Goal: Task Accomplishment & Management: Manage account settings

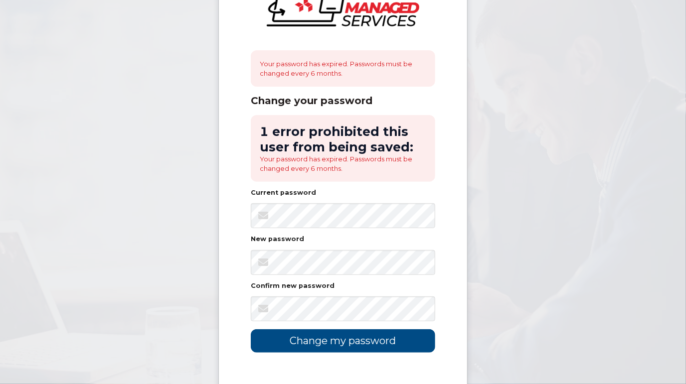
scroll to position [75, 0]
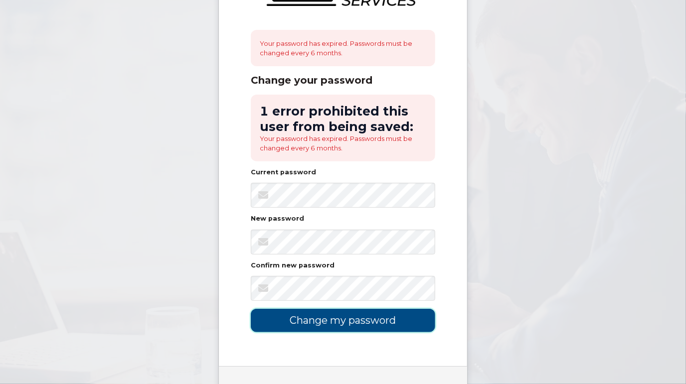
click at [367, 321] on input "Change my password" at bounding box center [343, 320] width 184 height 23
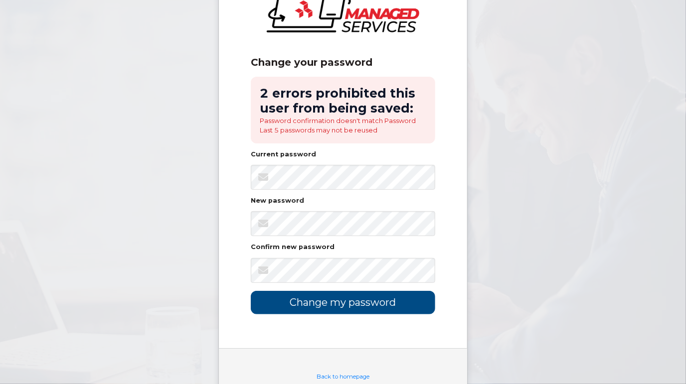
scroll to position [85, 0]
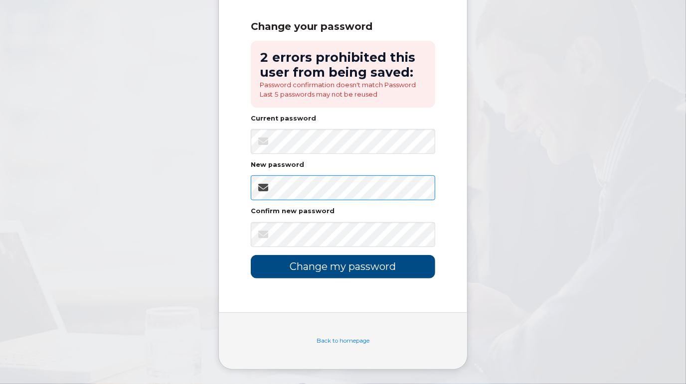
click at [235, 190] on div "Change your password 2 errors prohibited this user from being saved: Password c…" at bounding box center [343, 114] width 248 height 397
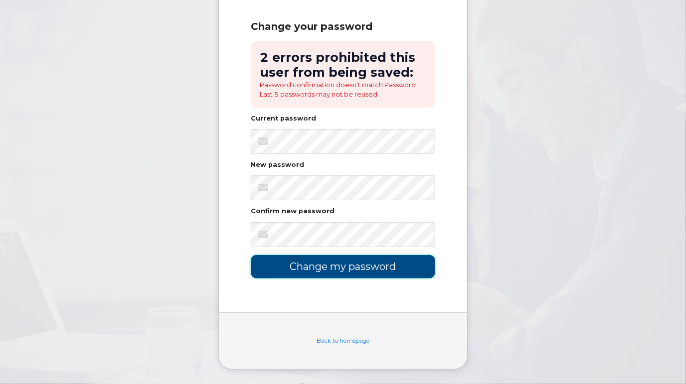
click at [363, 267] on input "Change my password" at bounding box center [343, 266] width 184 height 23
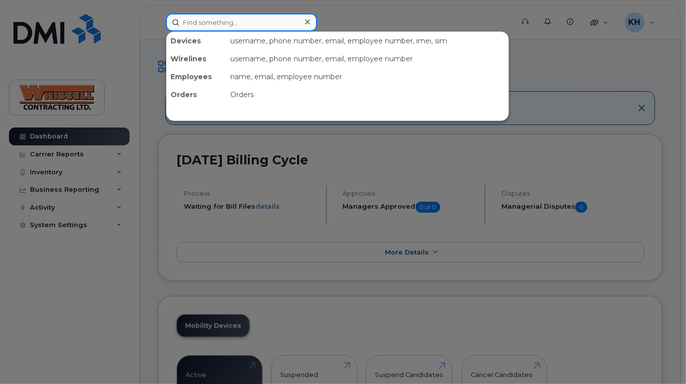
click at [254, 20] on input at bounding box center [241, 22] width 151 height 18
click at [247, 21] on input at bounding box center [241, 22] width 151 height 18
paste input "5875823072"
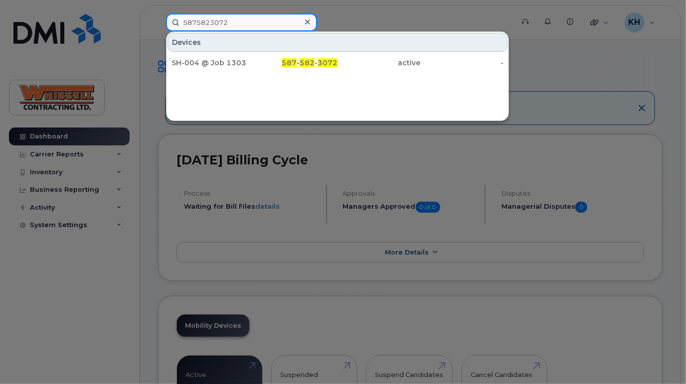
type input "5875823072"
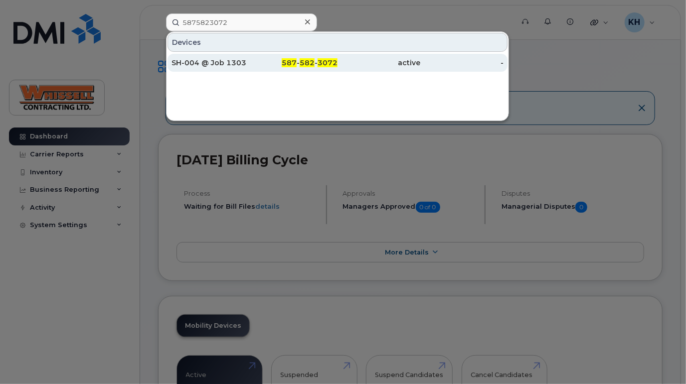
click at [220, 61] on div "SH-004 @ Job 1303" at bounding box center [212, 63] width 83 height 10
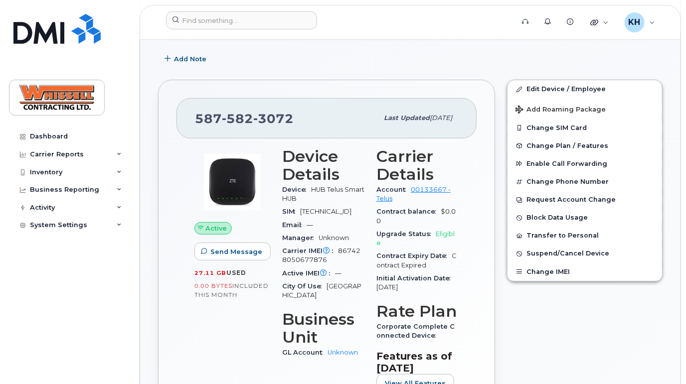
scroll to position [151, 0]
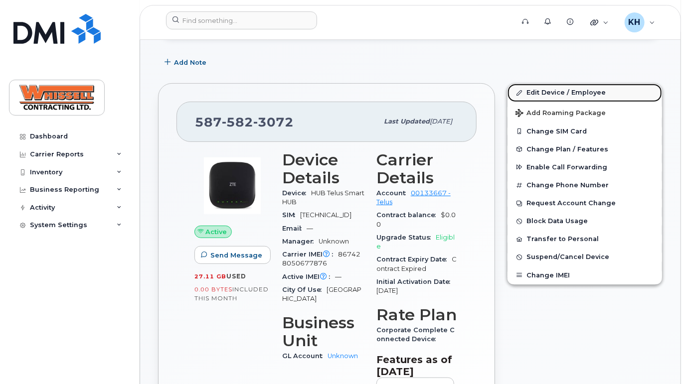
click at [546, 95] on link "Edit Device / Employee" at bounding box center [584, 93] width 154 height 18
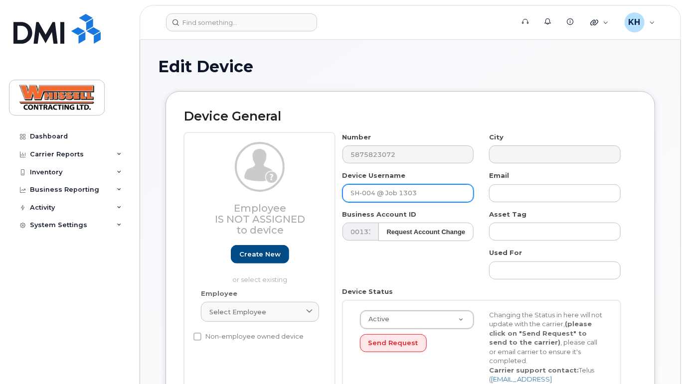
drag, startPoint x: 399, startPoint y: 192, endPoint x: 415, endPoint y: 192, distance: 15.9
click at [414, 192] on input "SH-004 @ Job 1303" at bounding box center [408, 193] width 132 height 18
click at [418, 192] on input "SH-004 @ Job 1303" at bounding box center [408, 193] width 132 height 18
drag, startPoint x: 402, startPoint y: 191, endPoint x: 424, endPoint y: 190, distance: 22.0
click at [424, 190] on input "SH-004 @ Job 1303" at bounding box center [408, 193] width 132 height 18
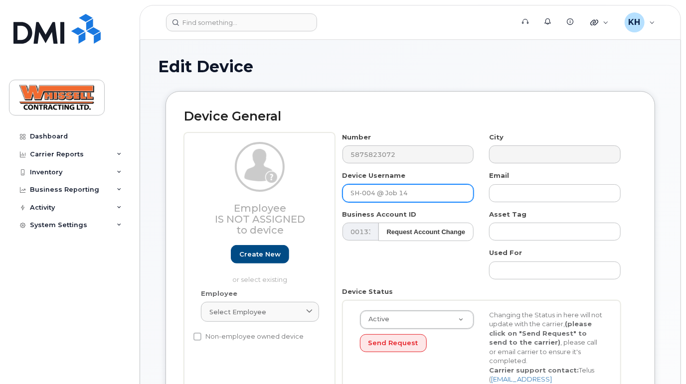
click at [425, 193] on input "SH-004 @ Job 14" at bounding box center [408, 193] width 132 height 18
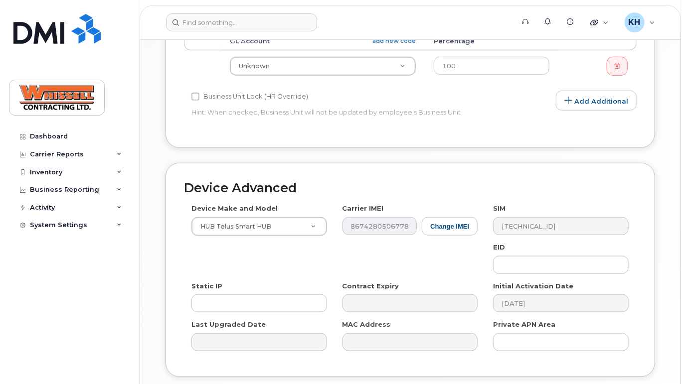
scroll to position [518, 0]
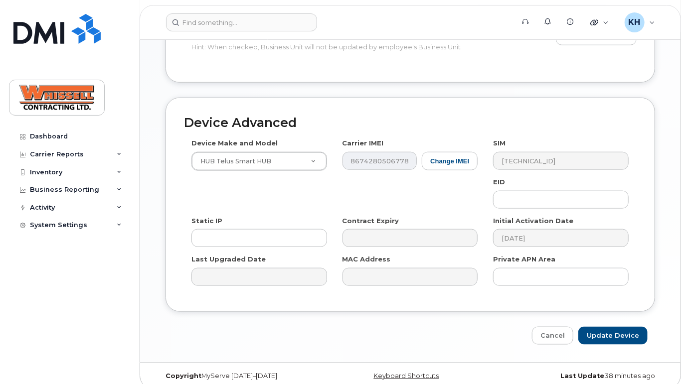
type input "SH-004 @ Job 1440"
click at [628, 327] on input "Update Device" at bounding box center [612, 336] width 69 height 18
type input "Saving..."
